Goal: Find contact information: Find contact information

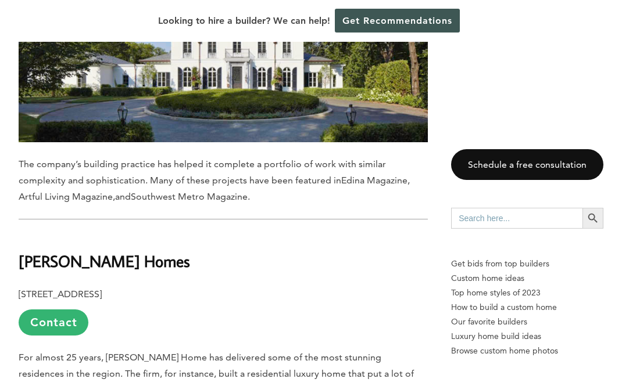
scroll to position [1097, 0]
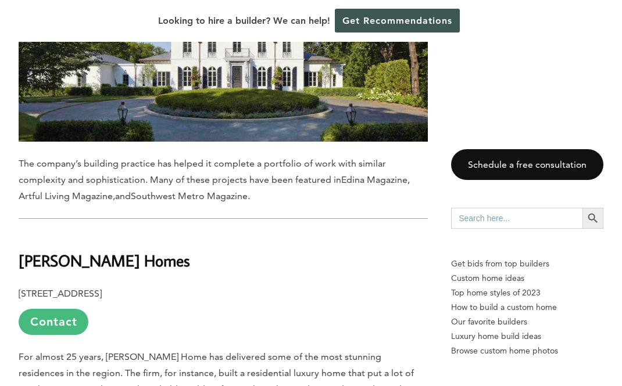
click at [58, 309] on link "Contact" at bounding box center [54, 322] width 70 height 26
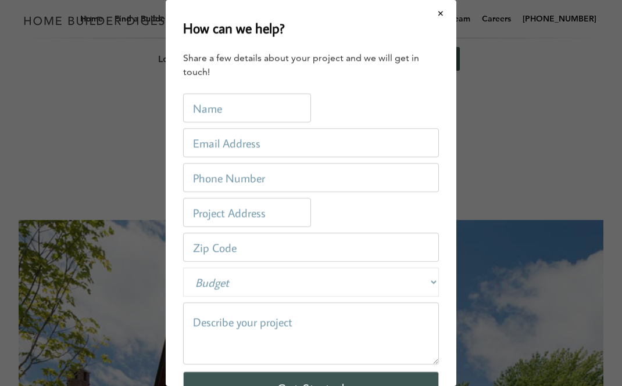
scroll to position [0, 0]
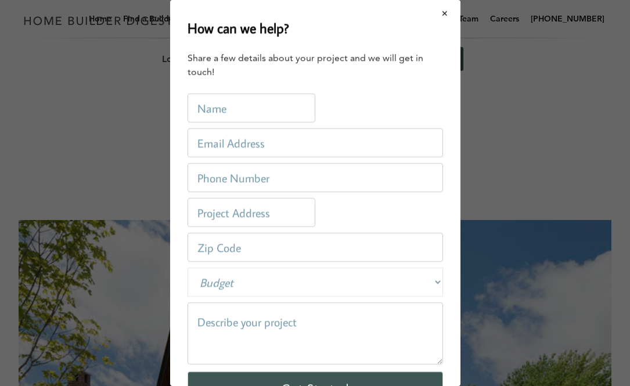
click at [439, 15] on button "Close modal" at bounding box center [445, 13] width 31 height 24
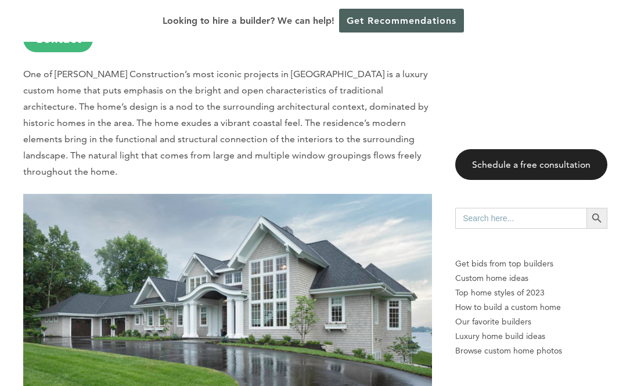
scroll to position [2677, 0]
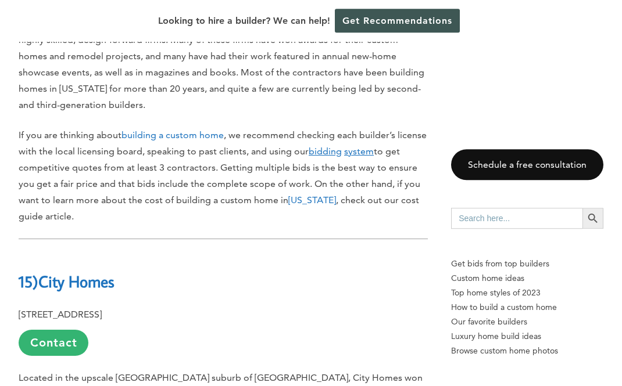
scroll to position [697, 0]
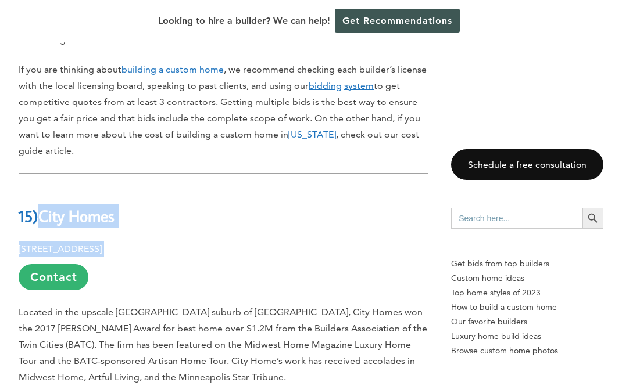
drag, startPoint x: 49, startPoint y: 182, endPoint x: 195, endPoint y: 221, distance: 150.9
copy div "City Homes [STREET_ADDRESS]"
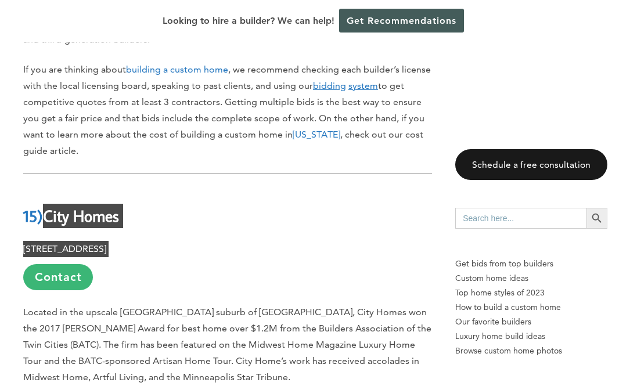
scroll to position [701, 0]
